Goal: Task Accomplishment & Management: Use online tool/utility

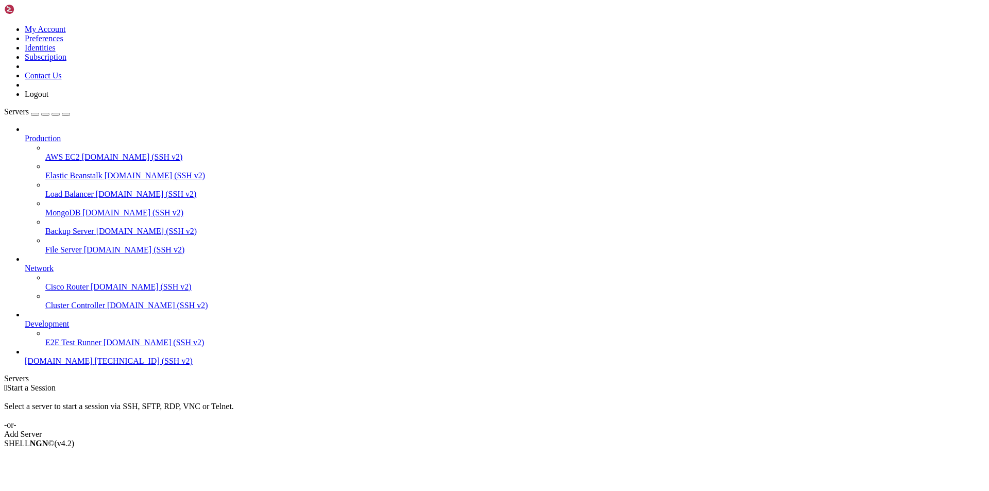
click at [61, 365] on span "[DOMAIN_NAME]" at bounding box center [59, 360] width 68 height 9
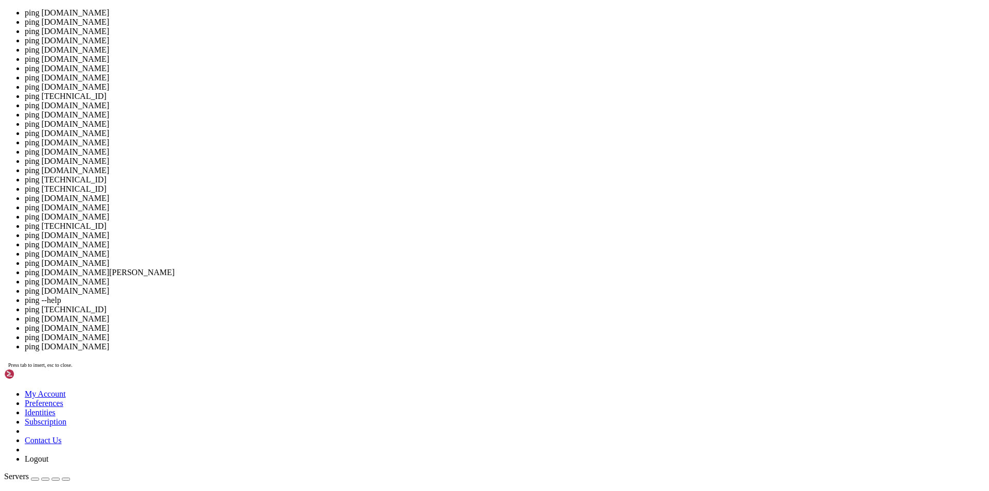
scroll to position [5, 1]
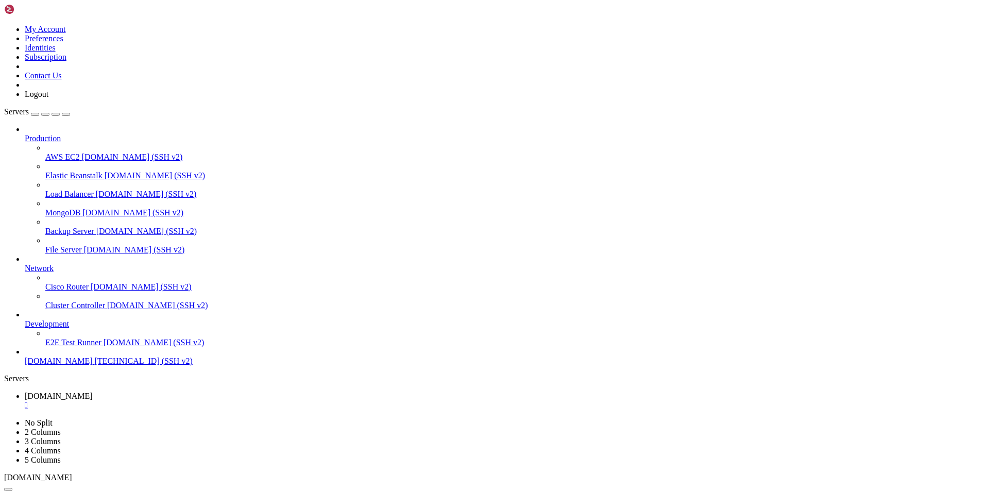
scroll to position [1760, 0]
